Goal: Find specific page/section: Find specific page/section

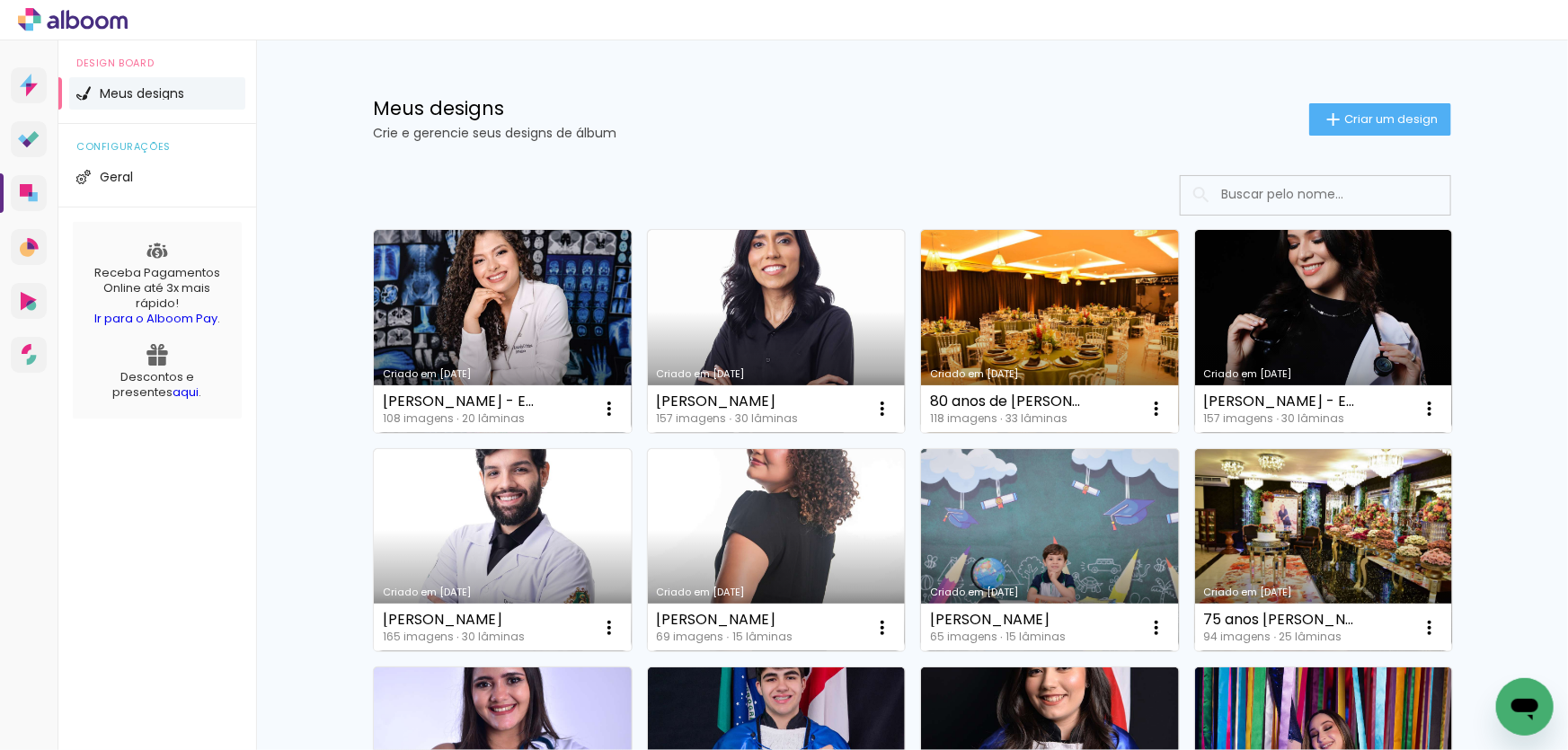
click at [1258, 195] on input at bounding box center [1340, 194] width 256 height 36
click at [1286, 185] on input "Li" at bounding box center [1340, 194] width 256 height 36
click at [1281, 196] on input "Li" at bounding box center [1340, 194] width 256 height 36
click at [1284, 194] on input "Li" at bounding box center [1340, 194] width 256 height 36
type input "Li"
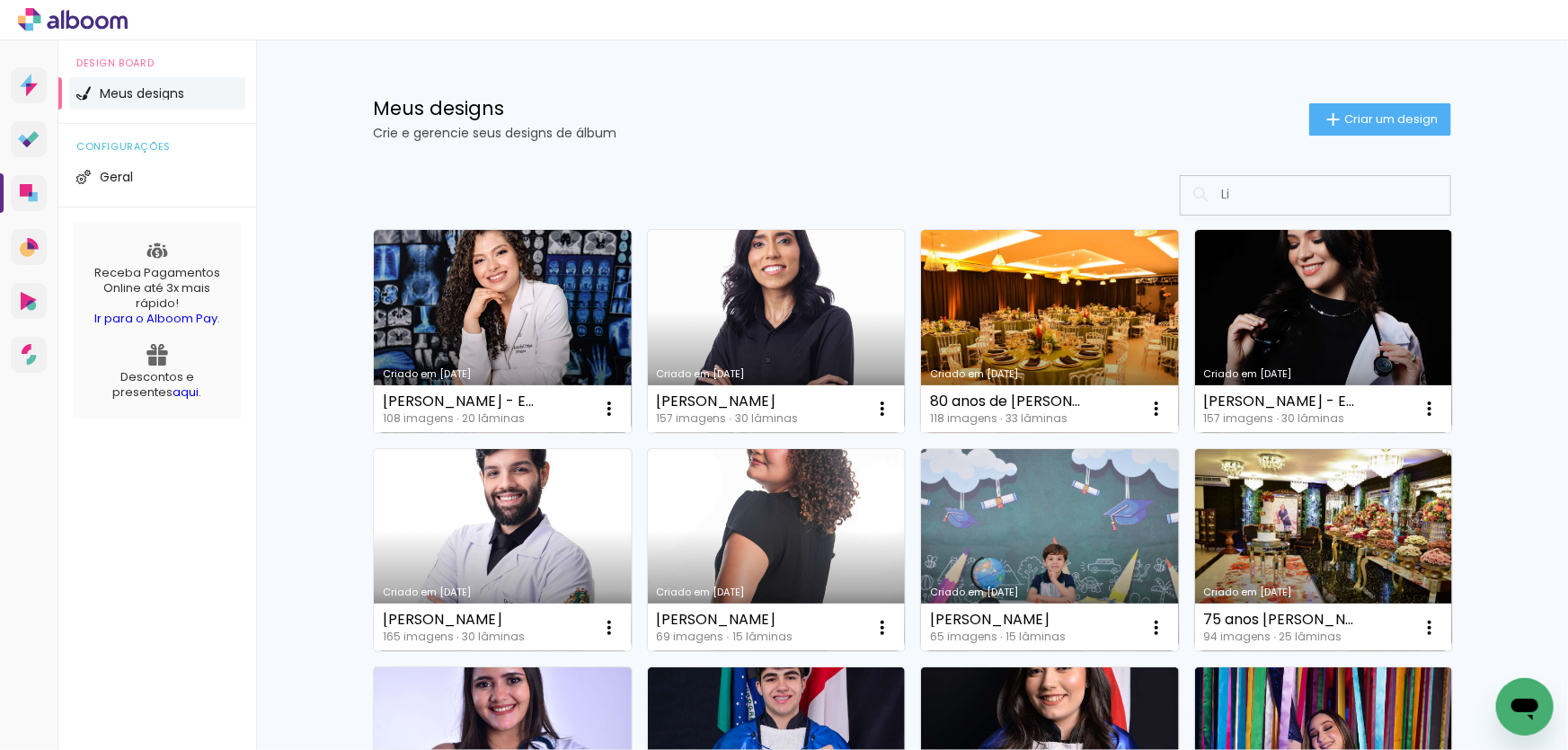
type paper-input "Li"
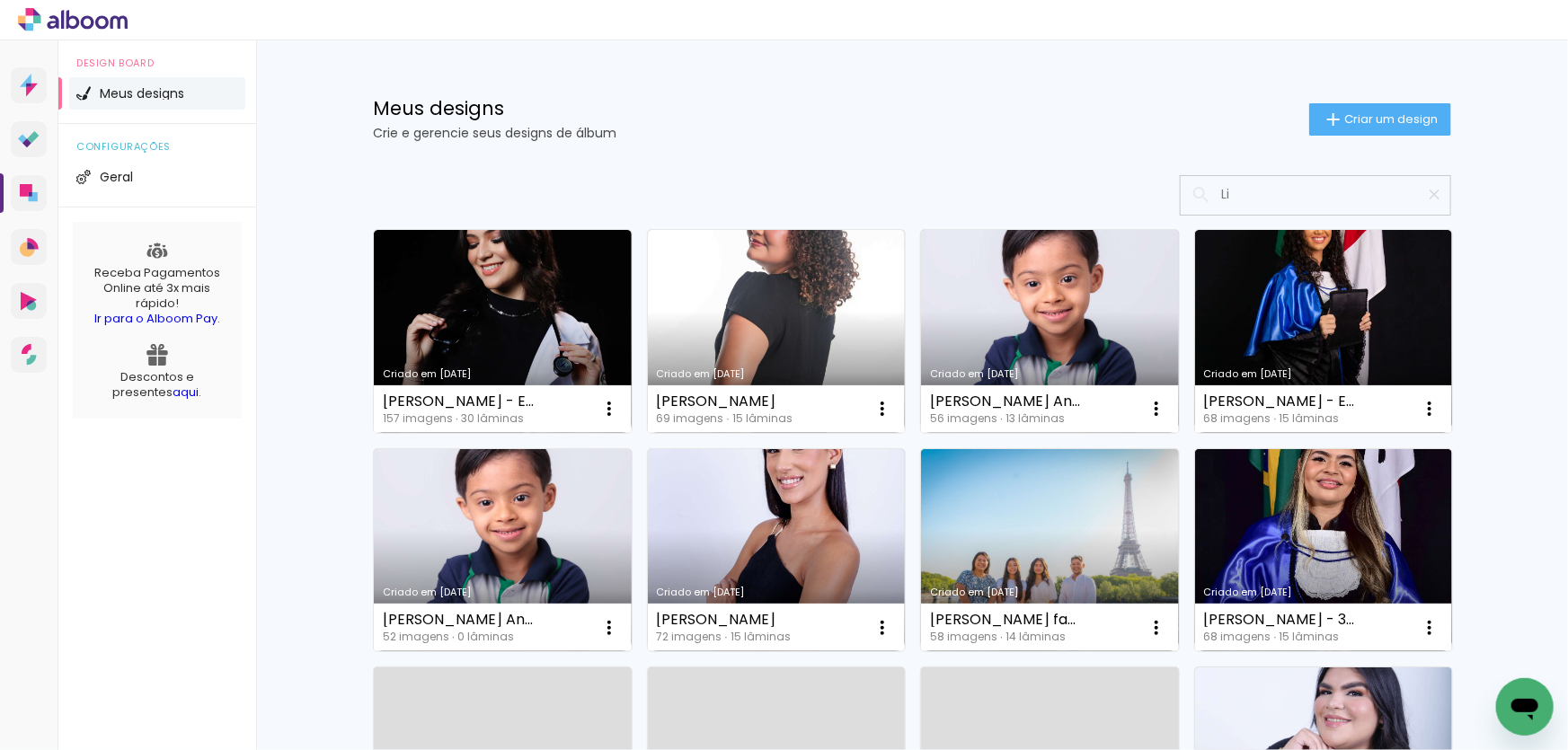
click at [1252, 190] on input "Li" at bounding box center [1325, 194] width 225 height 36
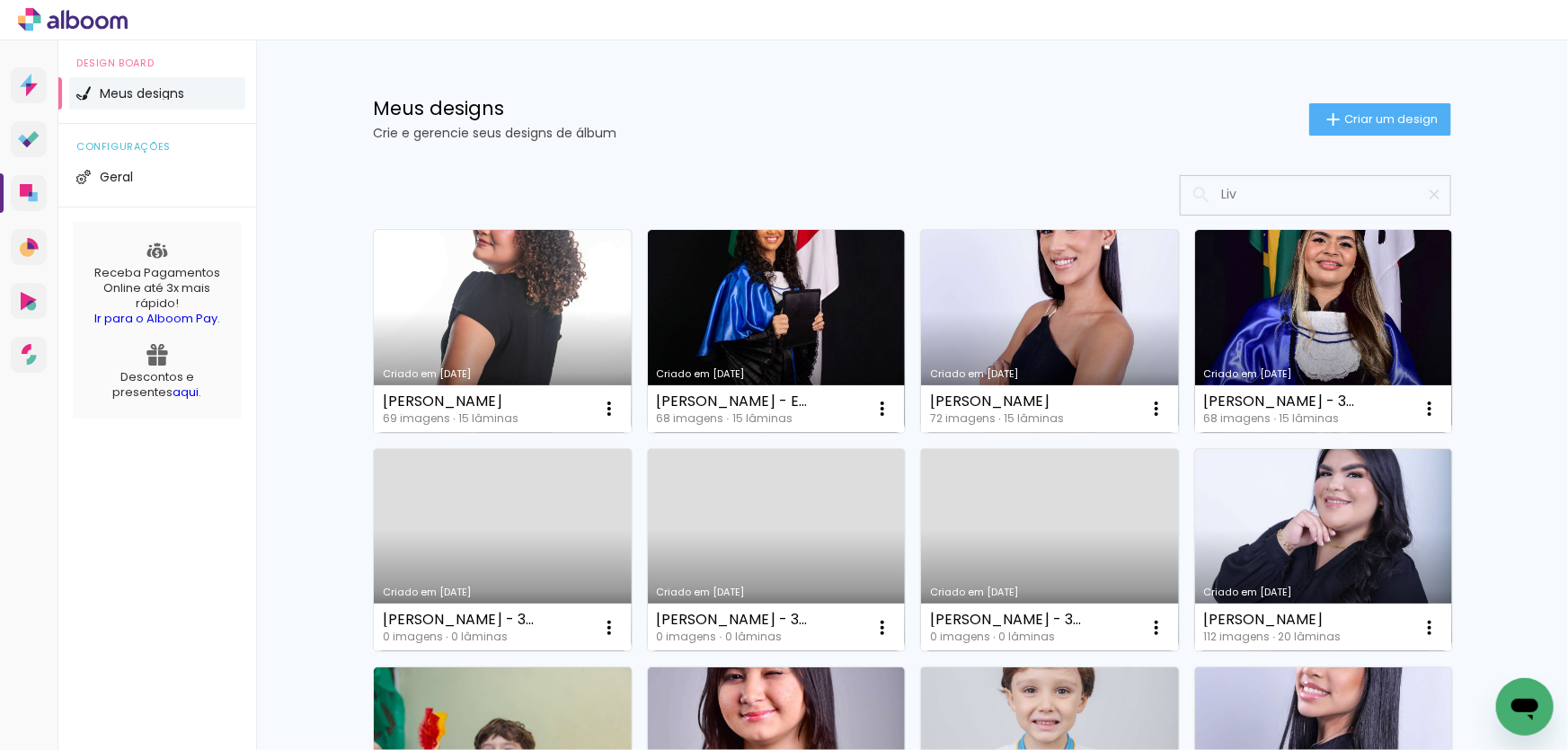
type input "Liv"
type paper-input "Liv"
click at [1270, 201] on input "Liv" at bounding box center [1325, 194] width 225 height 36
type input "L"
click at [1267, 200] on input at bounding box center [1325, 194] width 225 height 36
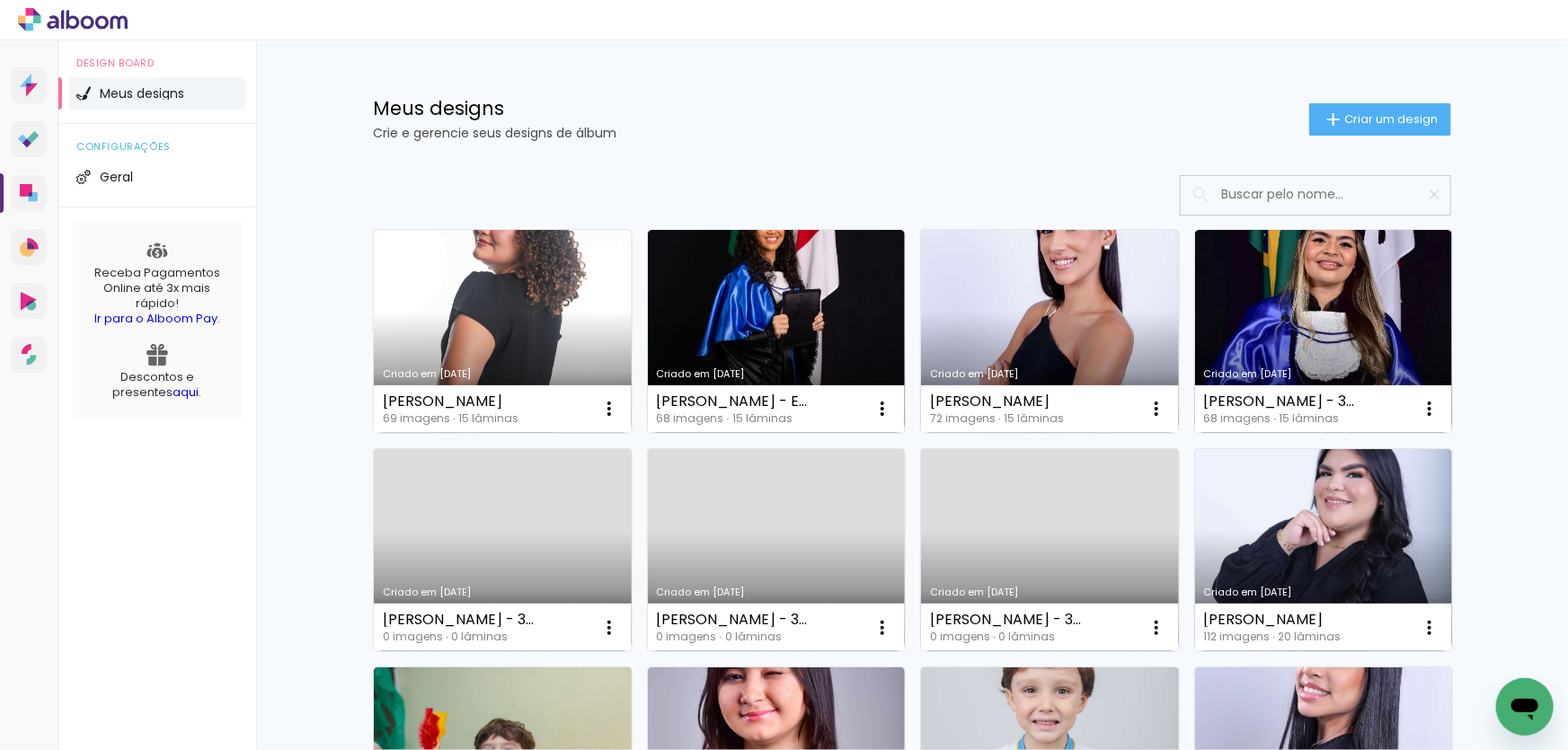
click at [1266, 195] on input at bounding box center [1325, 194] width 225 height 36
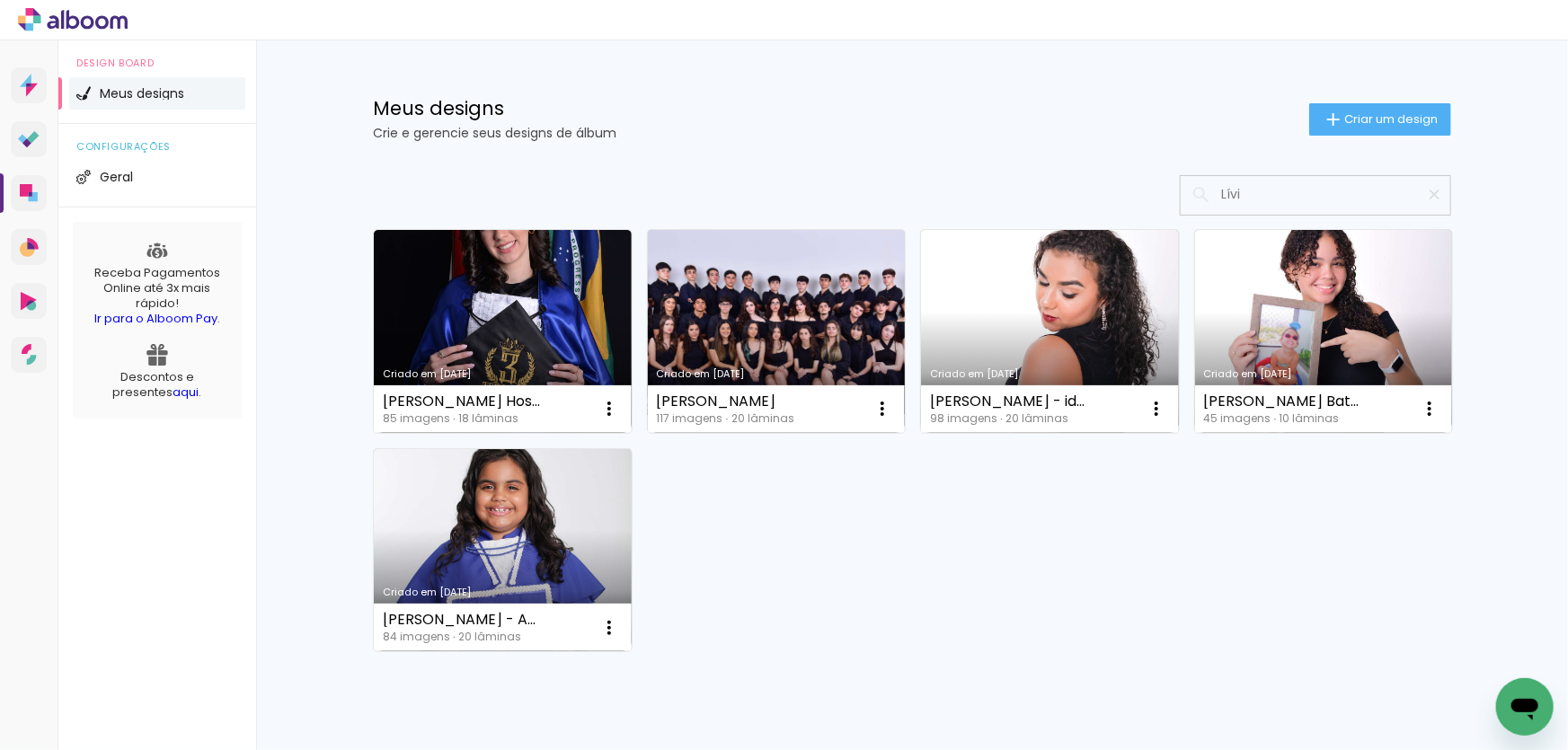
type input "Lívi"
type paper-input "Lívi"
click at [748, 343] on link "Criado em 26/04/25" at bounding box center [776, 331] width 258 height 203
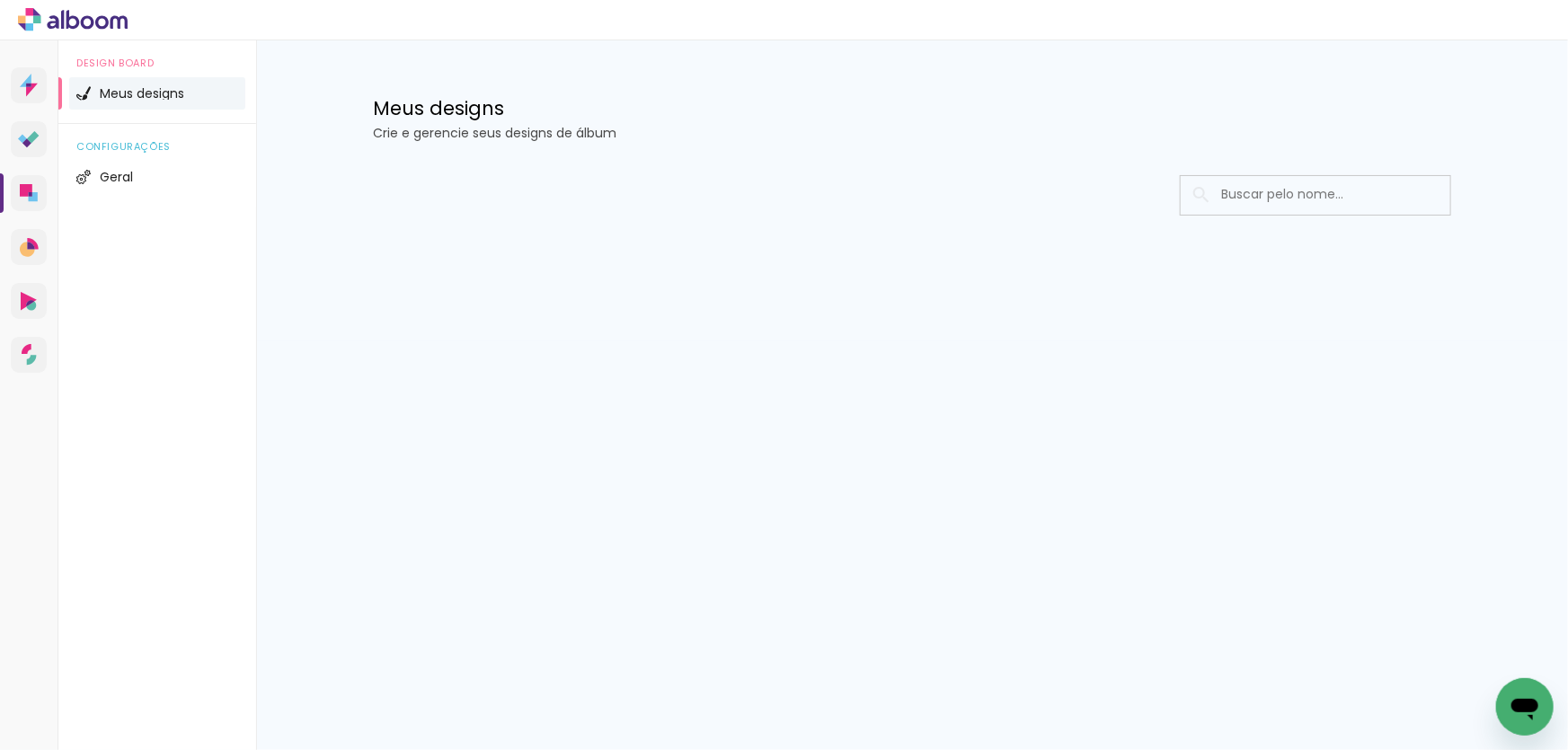
click at [1253, 194] on input at bounding box center [1340, 194] width 256 height 36
click at [1253, 194] on input "vic" at bounding box center [1325, 194] width 225 height 36
type input "v"
type input "Vic"
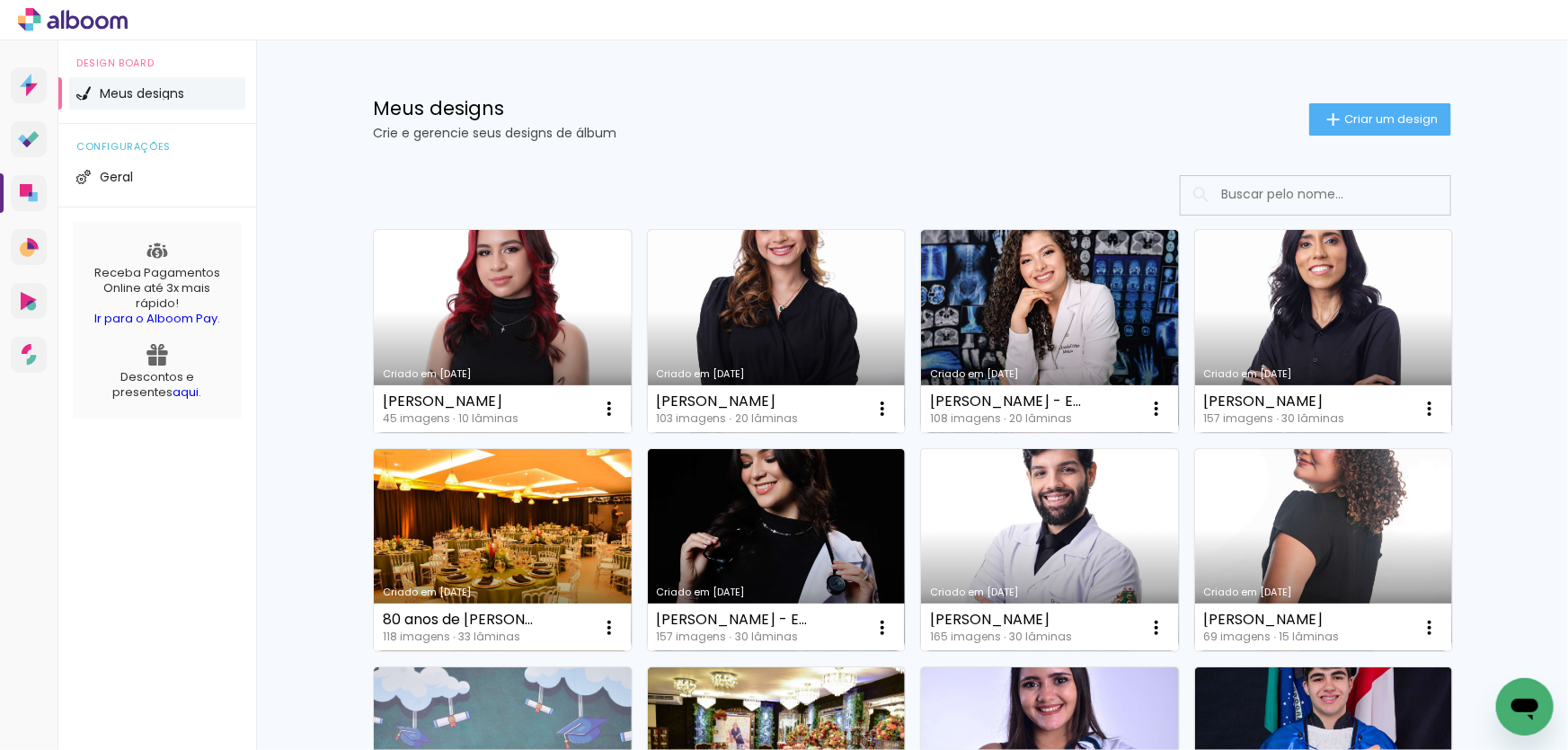
click at [1294, 192] on input at bounding box center [1340, 194] width 256 height 36
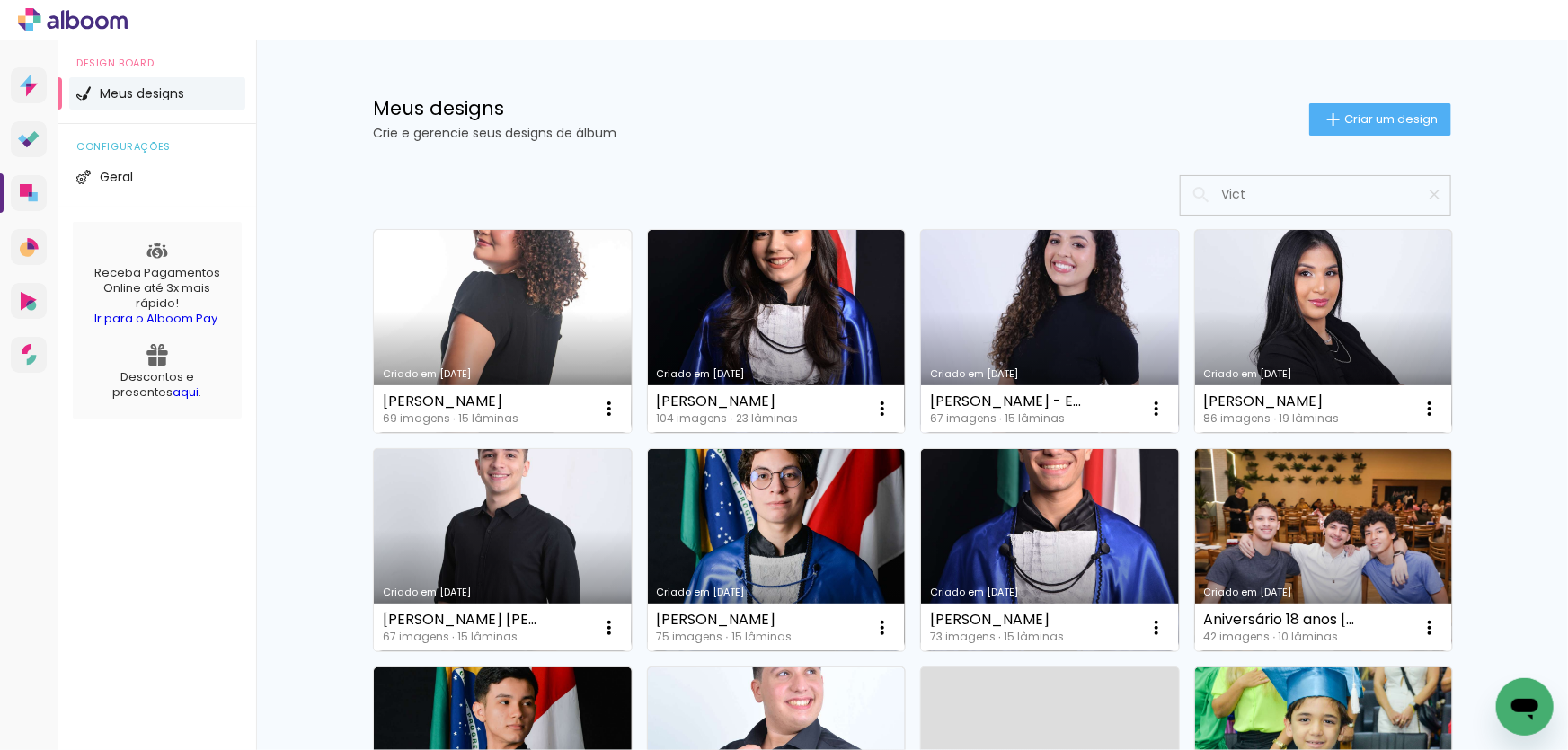
type input "Vict"
type paper-input "Vict"
click at [1054, 319] on link "Criado em [DATE]" at bounding box center [1050, 331] width 258 height 203
